Goal: Information Seeking & Learning: Learn about a topic

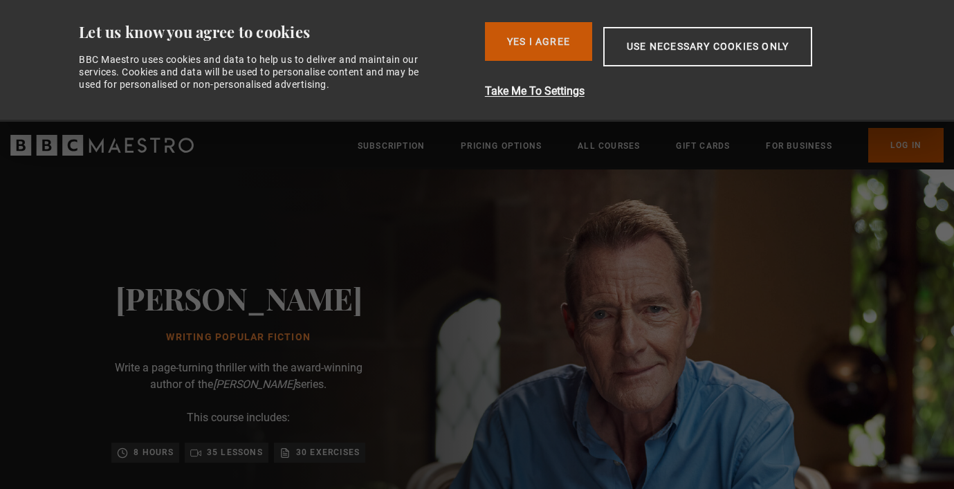
click at [555, 37] on button "Yes I Agree" at bounding box center [538, 41] width 107 height 39
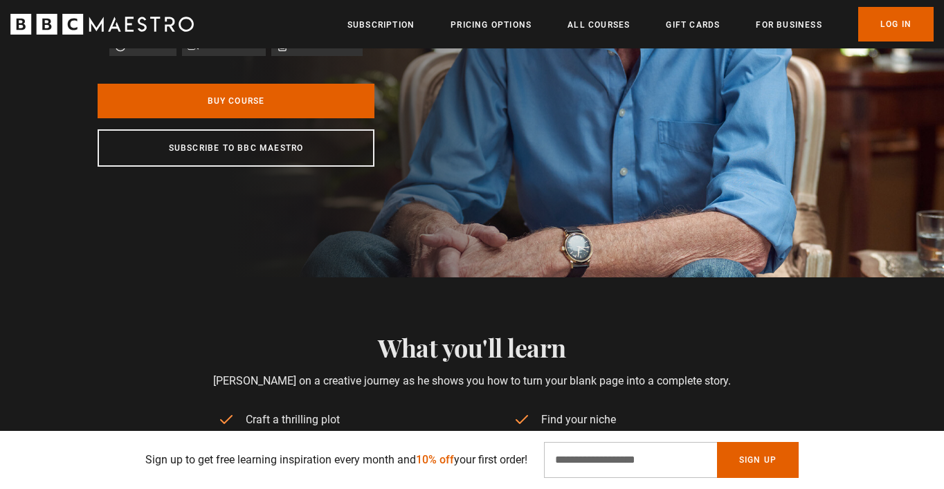
scroll to position [457, 0]
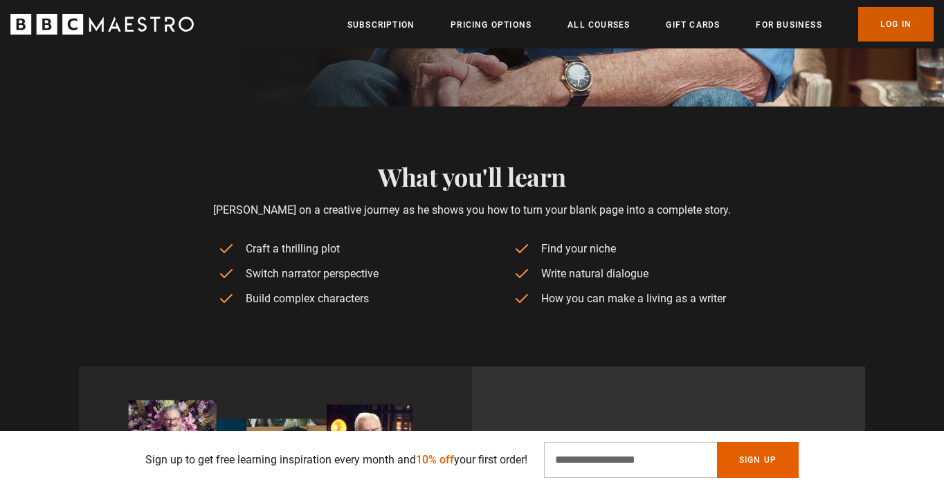
click at [904, 27] on link "Log In" at bounding box center [895, 24] width 75 height 35
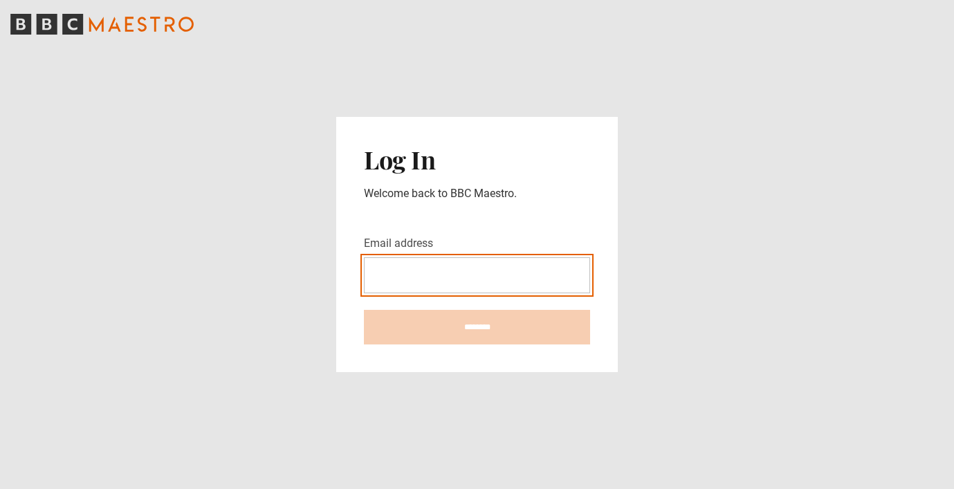
type input "**********"
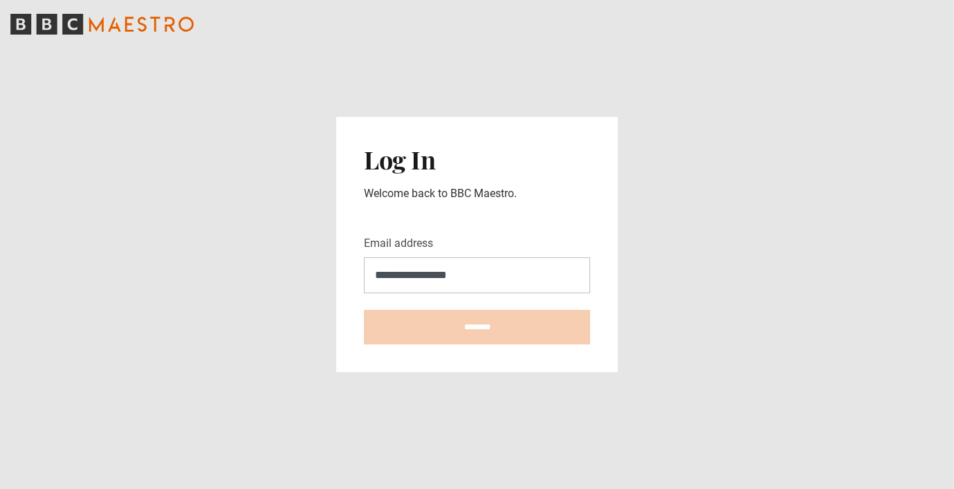
click at [477, 327] on input "********" at bounding box center [477, 327] width 226 height 35
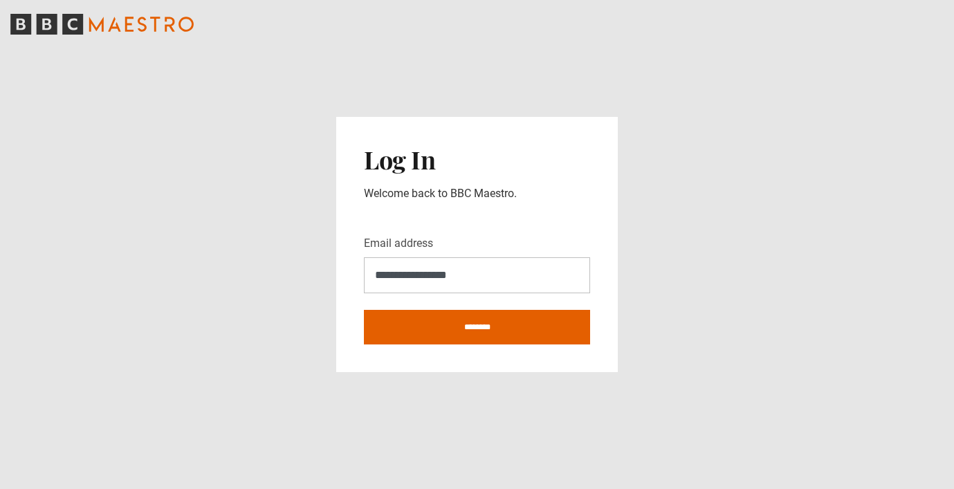
type input "**********"
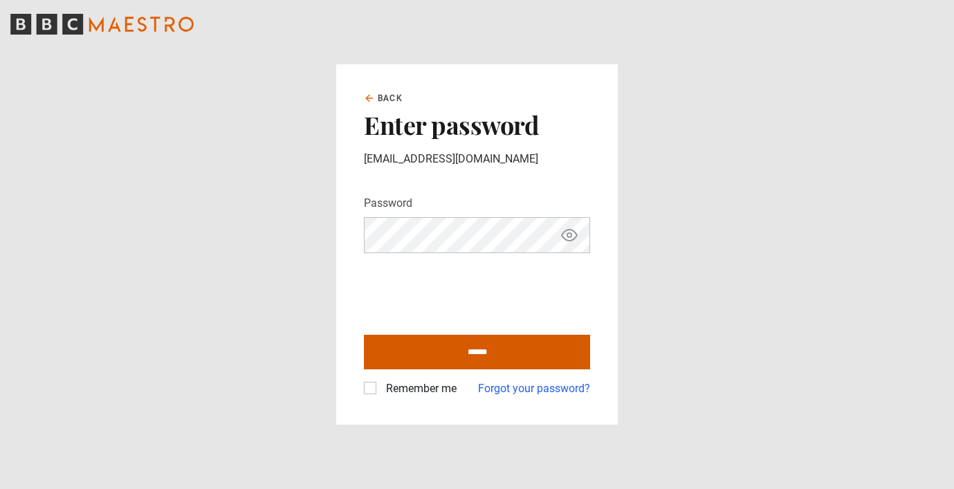
click at [535, 352] on input "******" at bounding box center [477, 352] width 226 height 35
type input "**********"
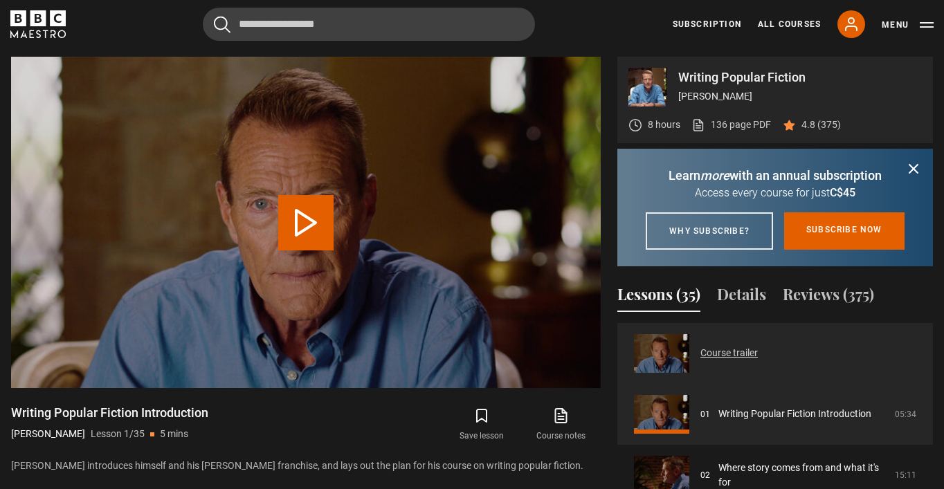
scroll to position [555, 0]
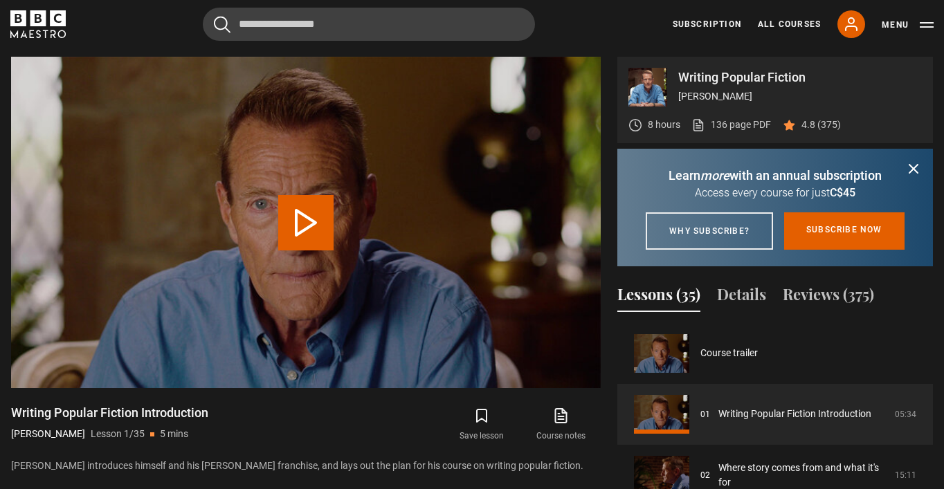
click at [913, 163] on icon "submit" at bounding box center [913, 169] width 17 height 17
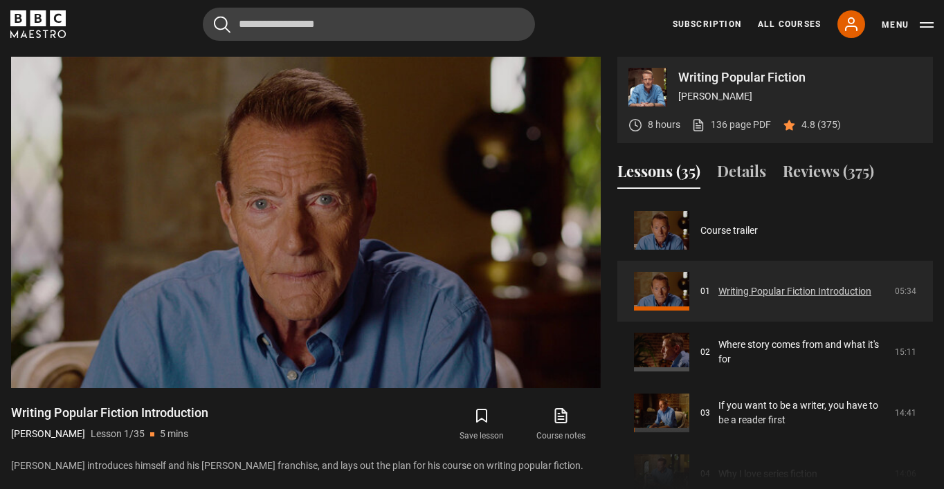
scroll to position [62, 0]
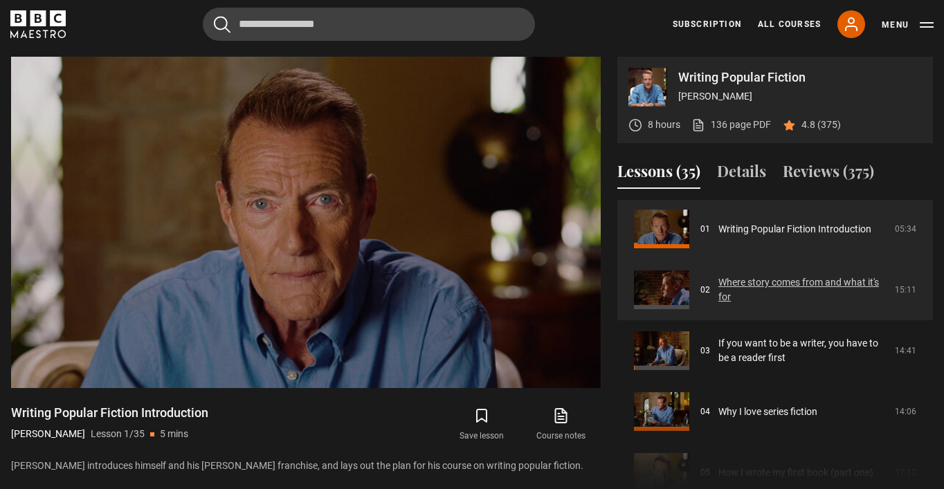
click at [795, 297] on link "Where story comes from and what it's for" at bounding box center [802, 289] width 168 height 29
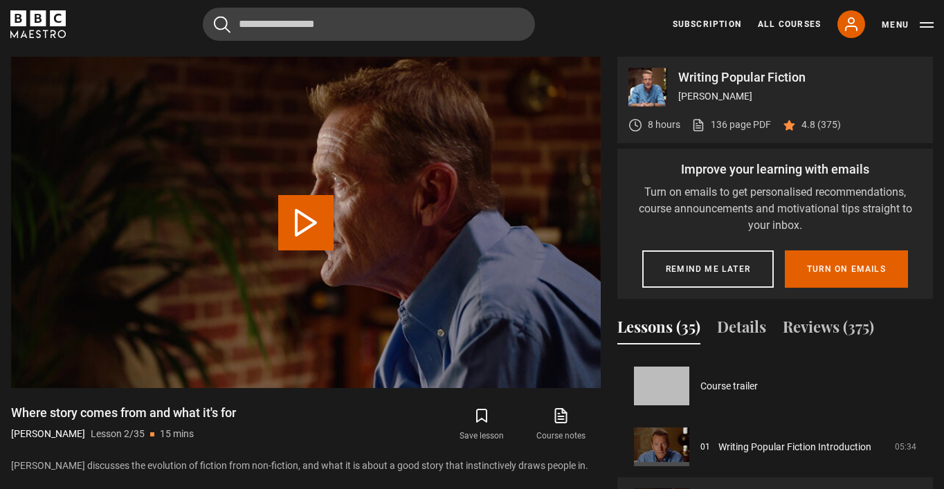
scroll to position [61, 0]
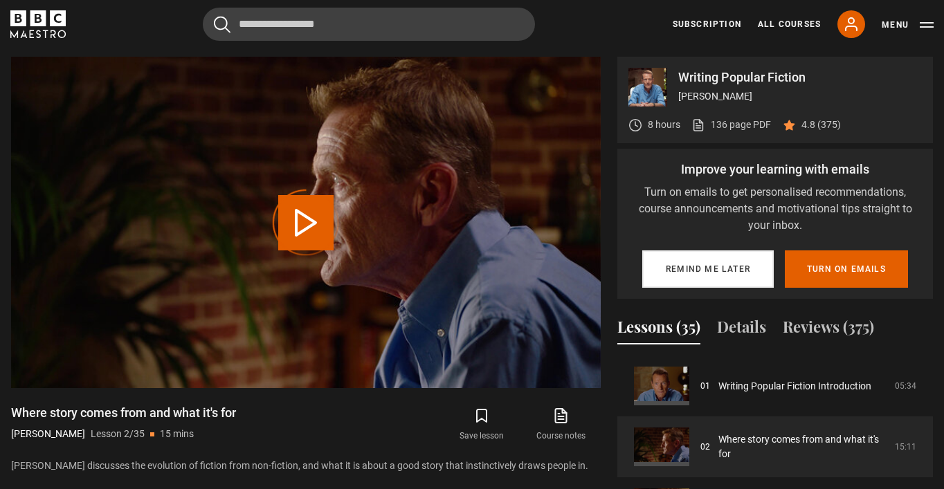
click at [695, 275] on button "Remind me later" at bounding box center [707, 268] width 131 height 37
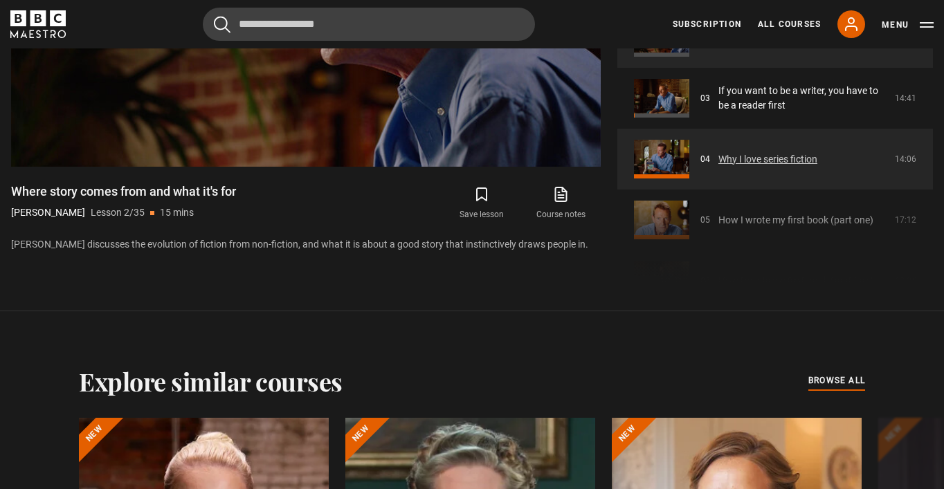
scroll to position [102, 0]
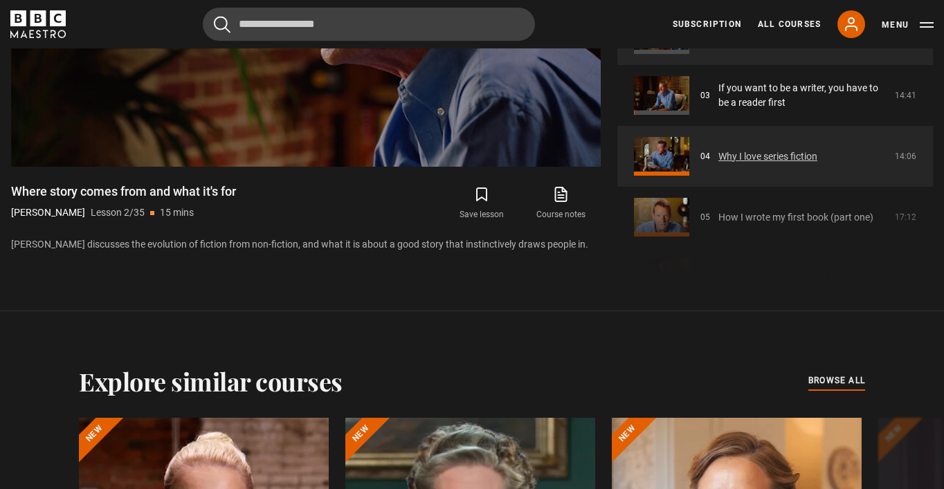
click at [760, 152] on link "Why I love series fiction" at bounding box center [767, 156] width 99 height 15
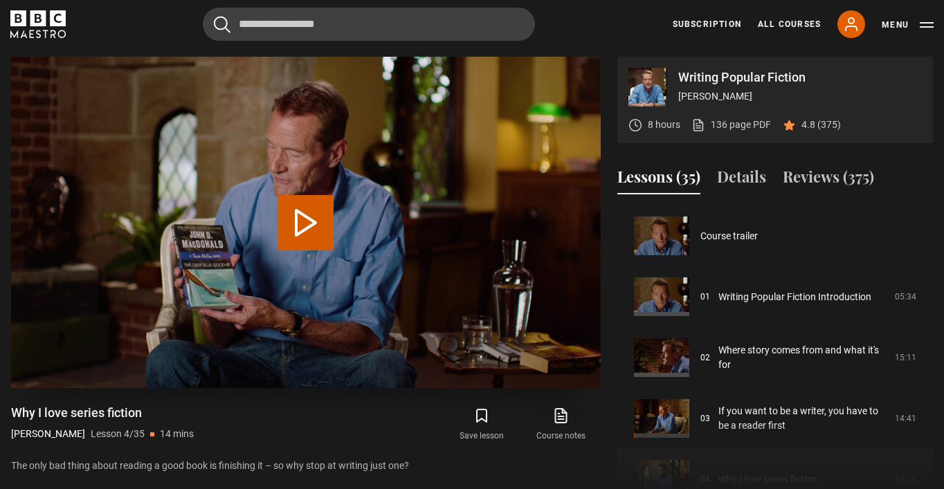
scroll to position [183, 0]
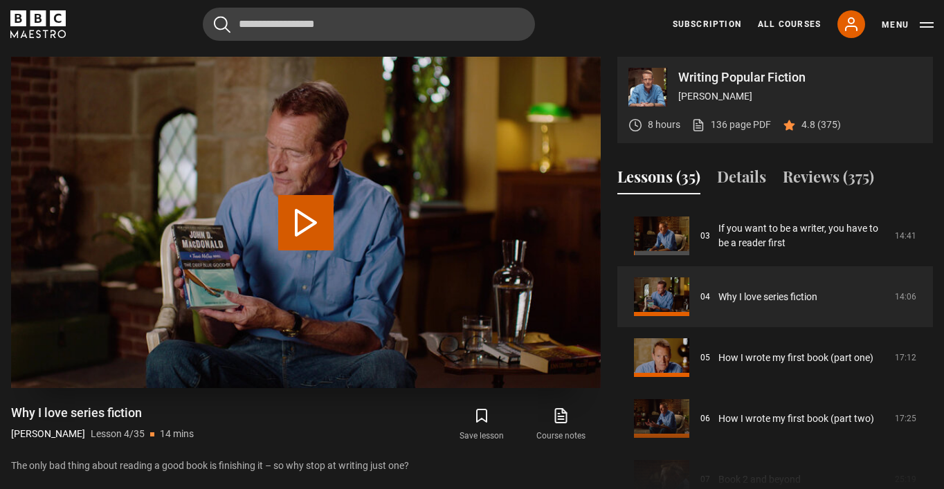
click at [310, 219] on button "Play Lesson Why I love series fiction" at bounding box center [305, 222] width 55 height 55
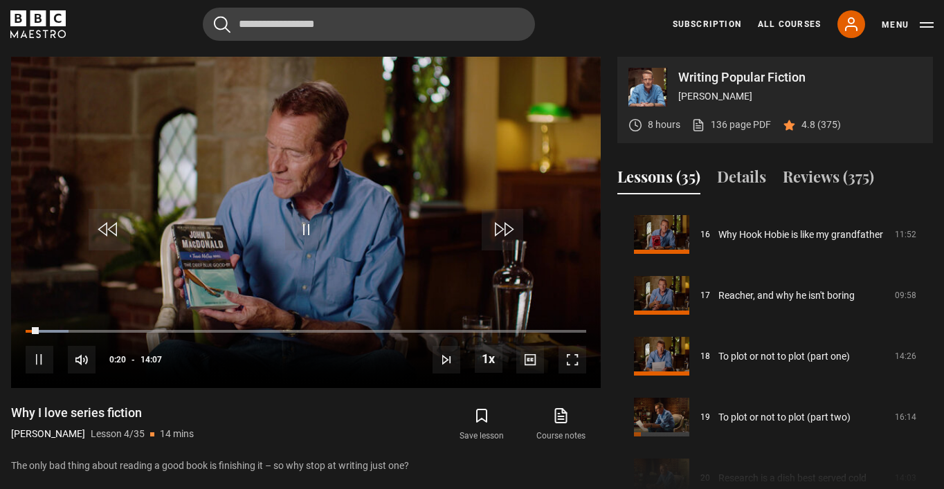
scroll to position [1050, 0]
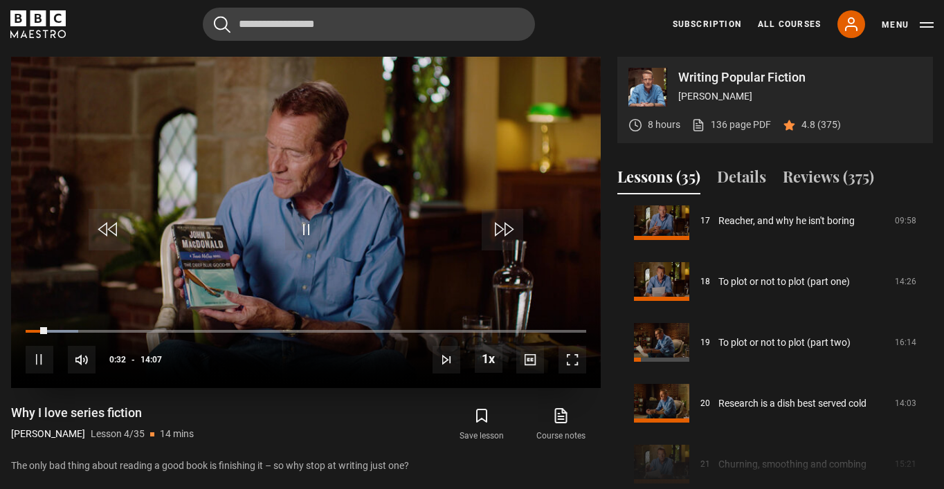
click at [304, 224] on span "Video Player" at bounding box center [306, 230] width 42 height 42
click at [295, 234] on span "Video Player" at bounding box center [306, 230] width 42 height 42
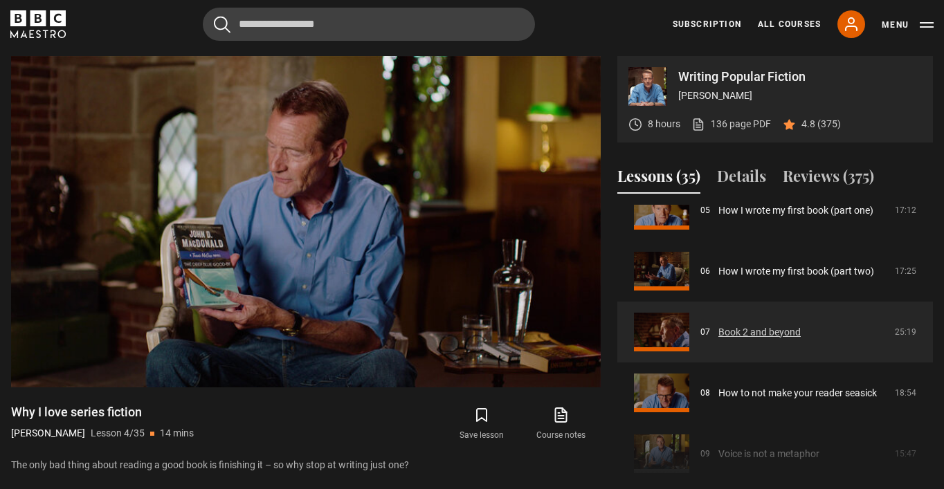
scroll to position [302, 0]
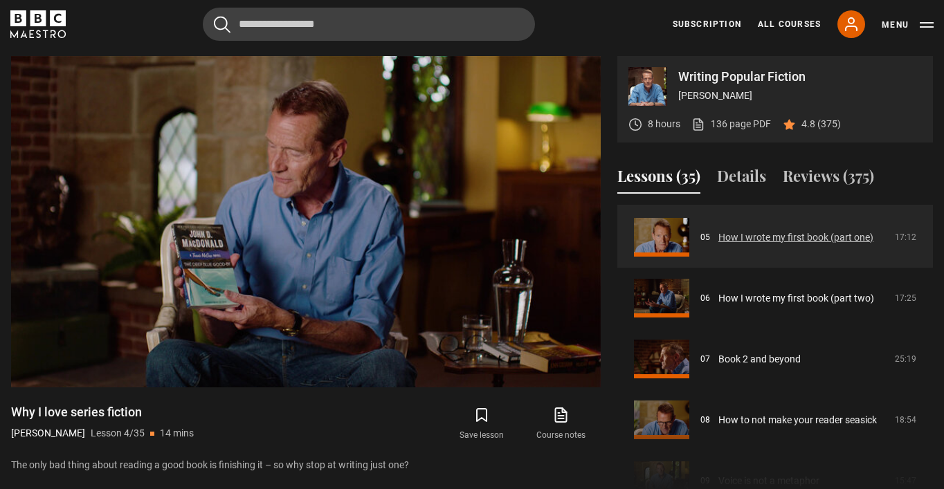
click at [833, 236] on link "How I wrote my first book (part one)" at bounding box center [795, 237] width 155 height 15
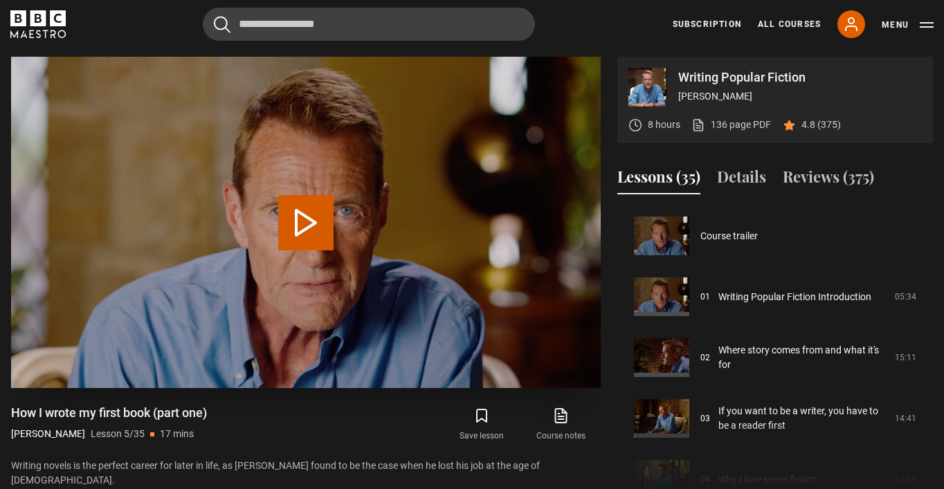
scroll to position [244, 0]
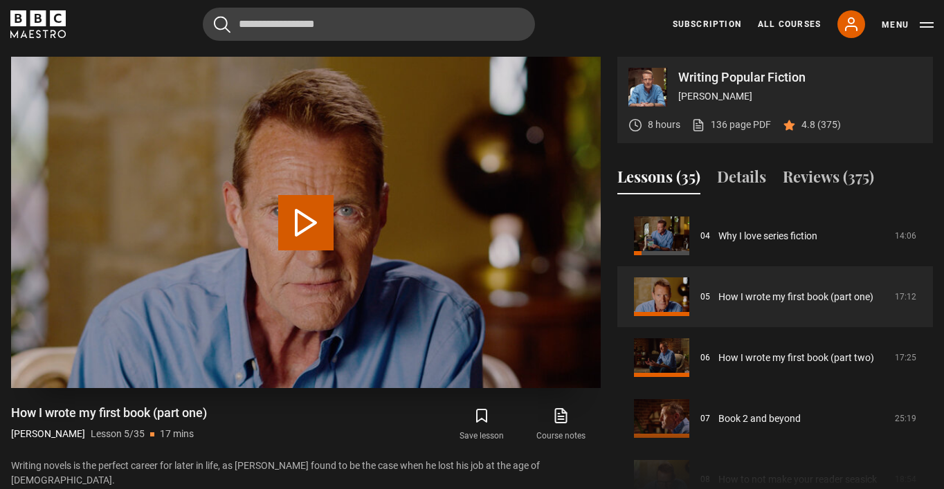
click at [306, 223] on button "Play Lesson How I wrote my first book (part one)" at bounding box center [305, 222] width 55 height 55
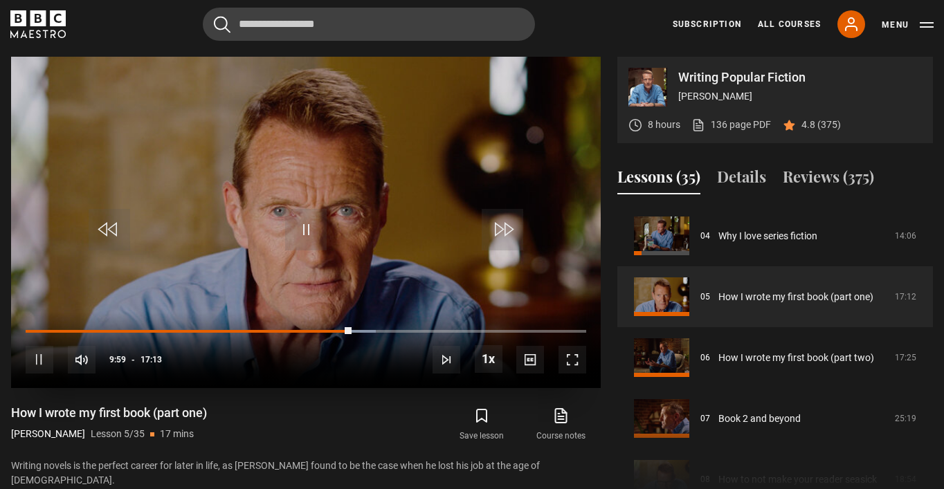
click at [322, 226] on span "Video Player" at bounding box center [306, 230] width 42 height 42
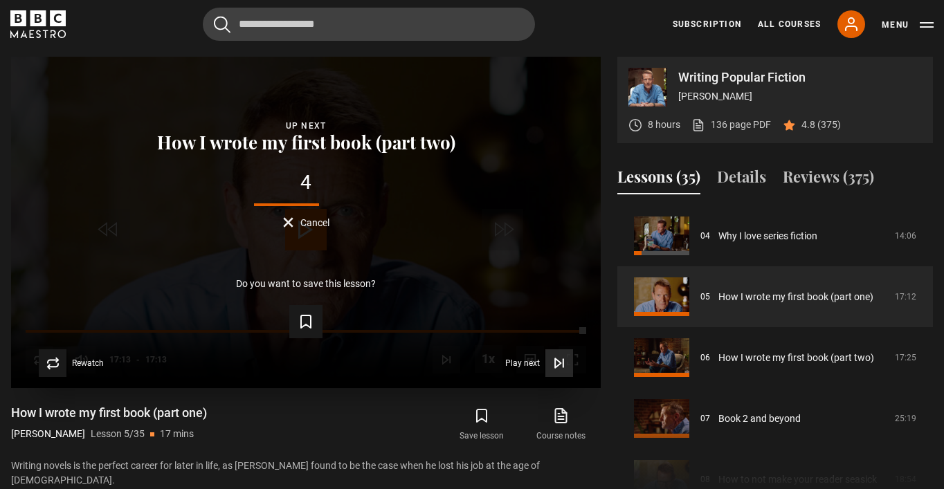
click at [558, 363] on icon "Video Player" at bounding box center [559, 363] width 14 height 14
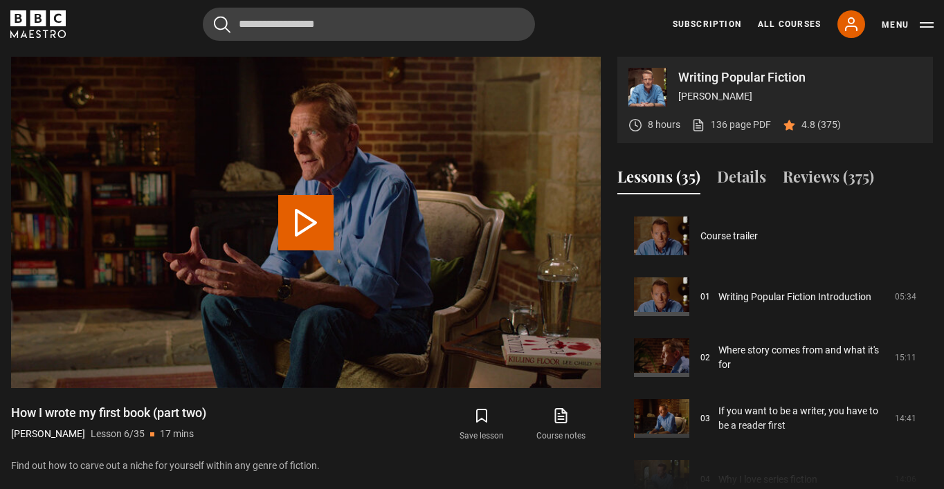
scroll to position [304, 0]
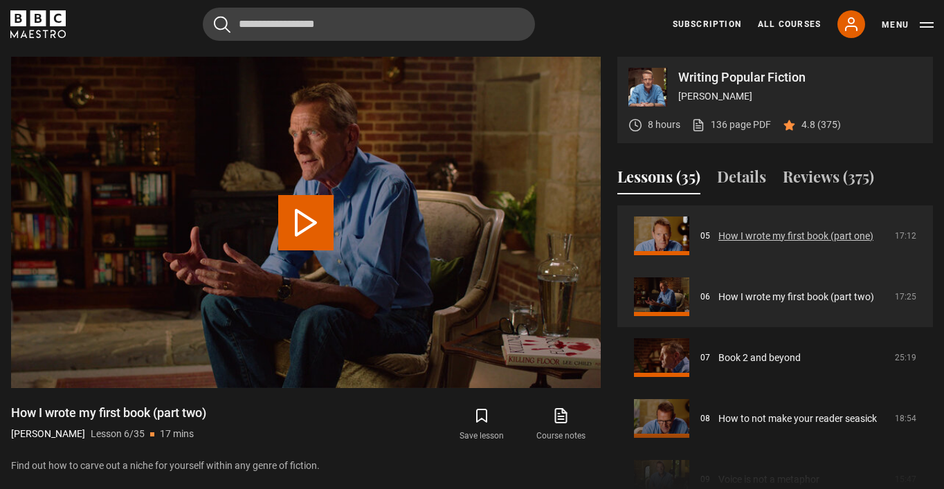
drag, startPoint x: 313, startPoint y: 235, endPoint x: 728, endPoint y: 213, distance: 415.6
click at [313, 235] on button "Play Lesson How I wrote my first book (part two)" at bounding box center [305, 222] width 55 height 55
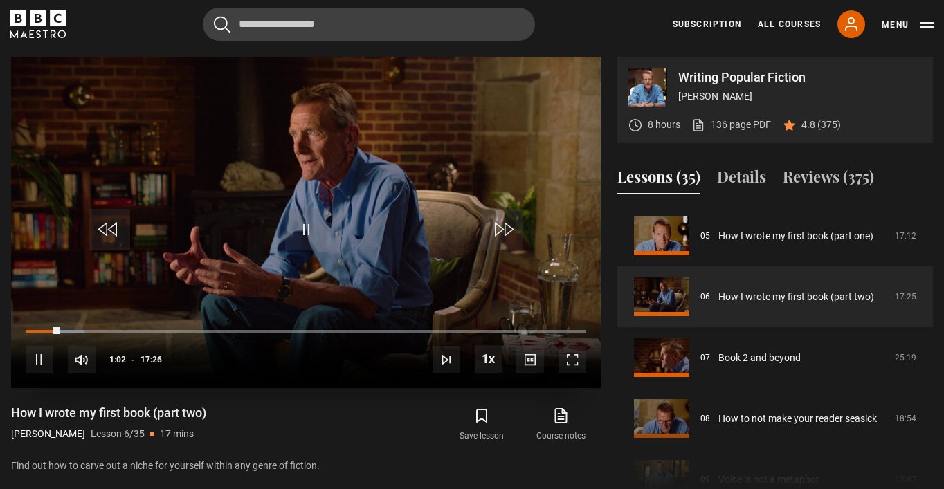
click at [42, 363] on span "Video Player" at bounding box center [40, 360] width 28 height 28
click at [307, 221] on span "Video Player" at bounding box center [306, 230] width 42 height 42
click at [302, 230] on span "Video Player" at bounding box center [306, 230] width 42 height 42
click at [311, 239] on span "Video Player" at bounding box center [306, 230] width 42 height 42
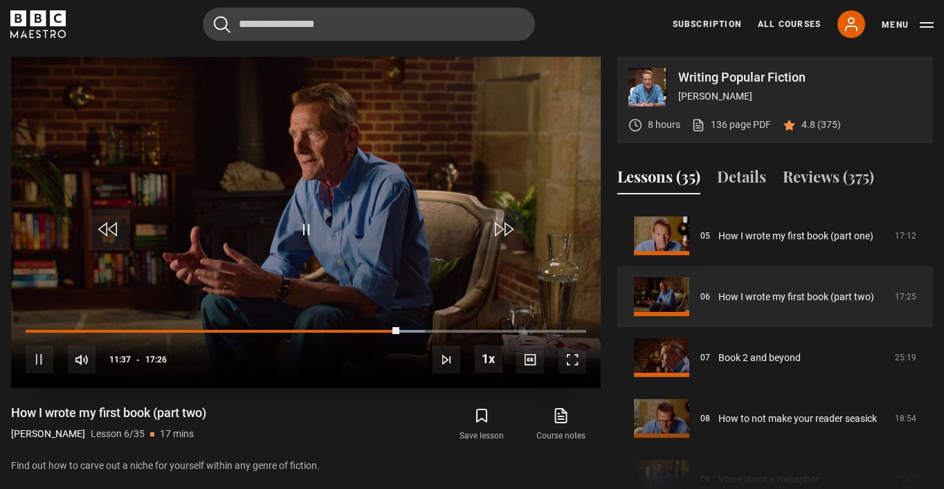
click at [35, 360] on span "Video Player" at bounding box center [40, 360] width 28 height 28
click at [300, 223] on span "Video Player" at bounding box center [306, 230] width 42 height 42
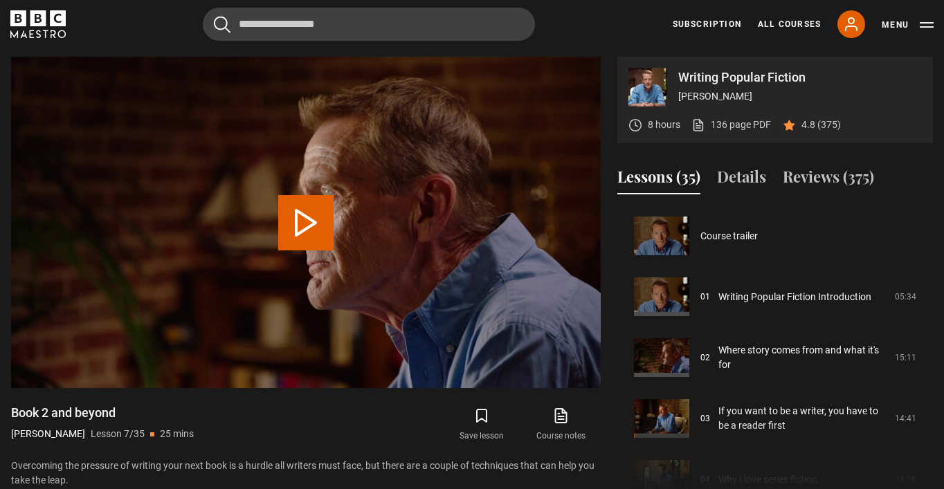
scroll to position [365, 0]
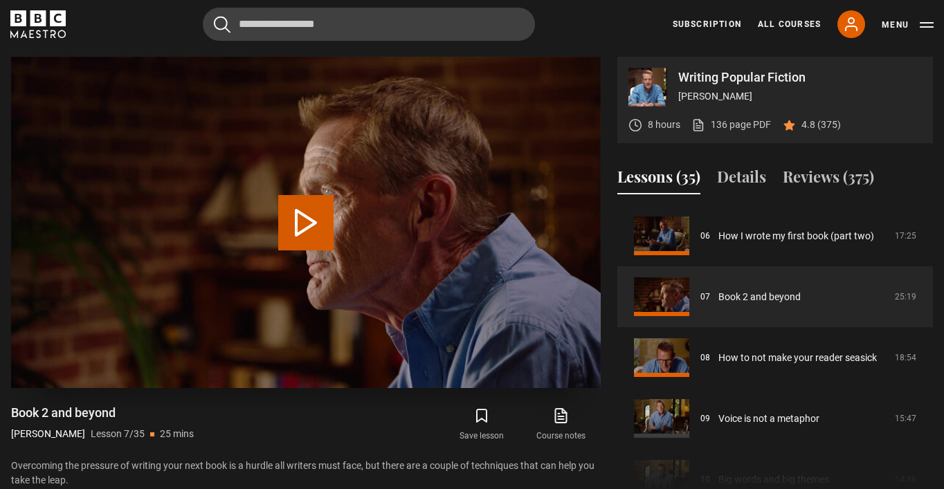
click at [310, 208] on button "Play Lesson Book 2 and beyond" at bounding box center [305, 222] width 55 height 55
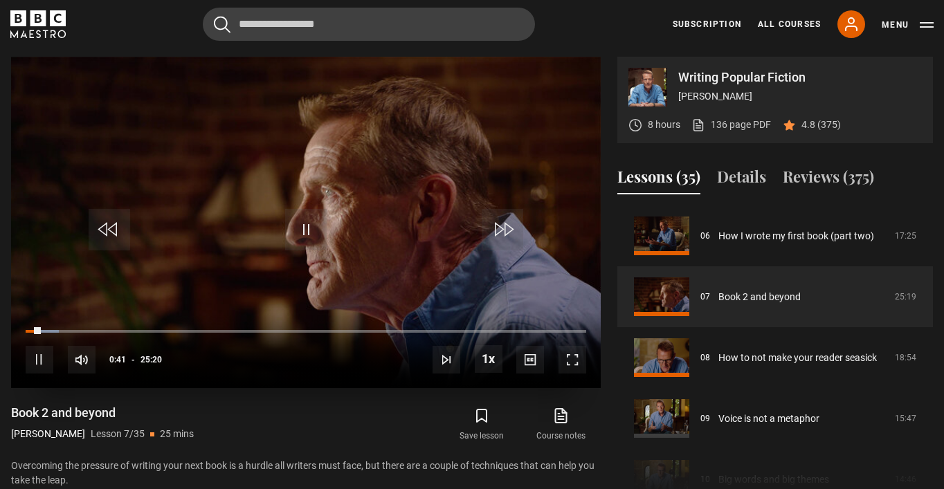
click at [42, 353] on span "Video Player" at bounding box center [40, 360] width 28 height 28
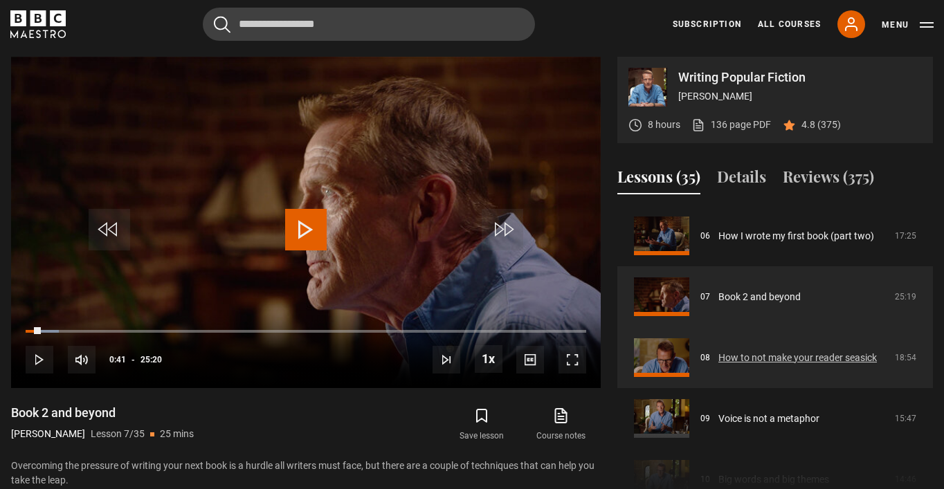
click at [744, 351] on link "How to not make your reader seasick" at bounding box center [797, 358] width 158 height 15
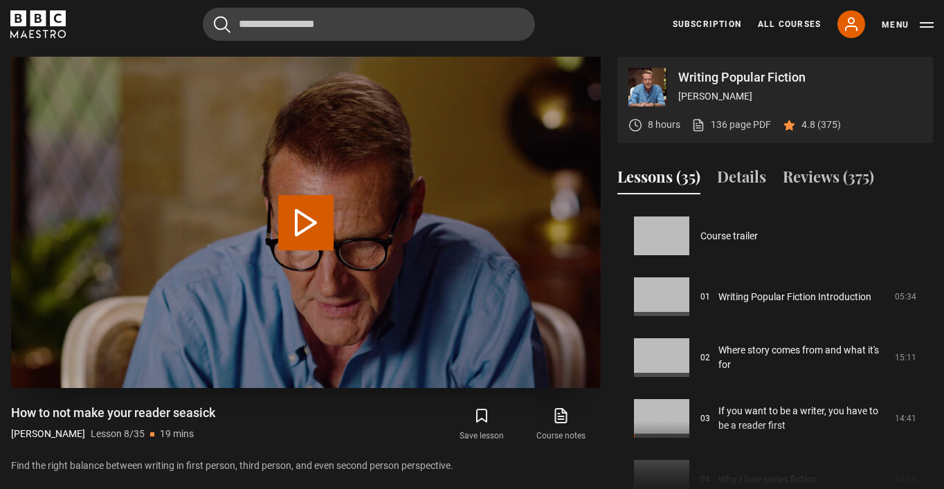
scroll to position [426, 0]
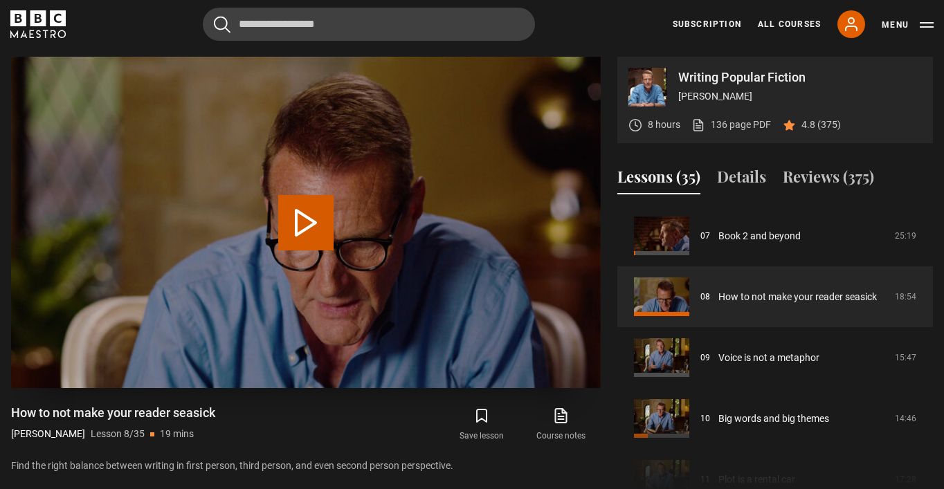
click at [311, 215] on button "Play Lesson How to not make your reader seasick" at bounding box center [305, 222] width 55 height 55
